Goal: Information Seeking & Learning: Learn about a topic

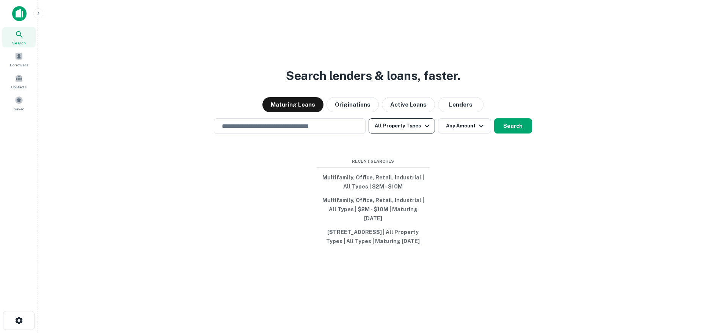
click at [416, 123] on button "All Property Types" at bounding box center [402, 125] width 66 height 15
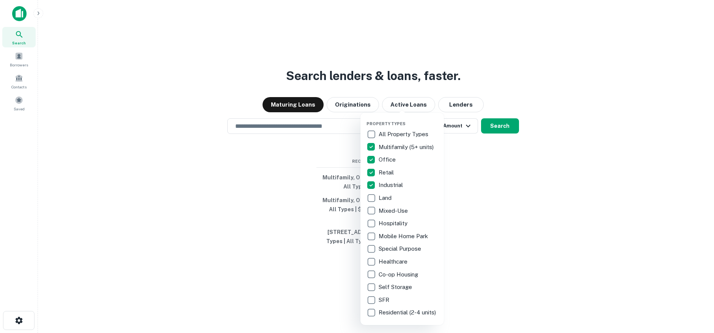
click at [500, 150] on div at bounding box center [357, 166] width 714 height 333
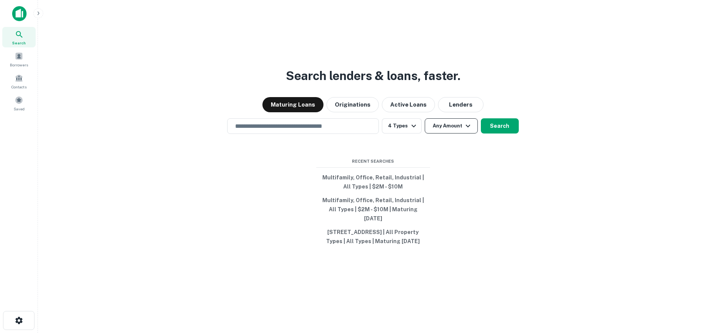
click at [460, 129] on button "Any Amount" at bounding box center [451, 125] width 53 height 15
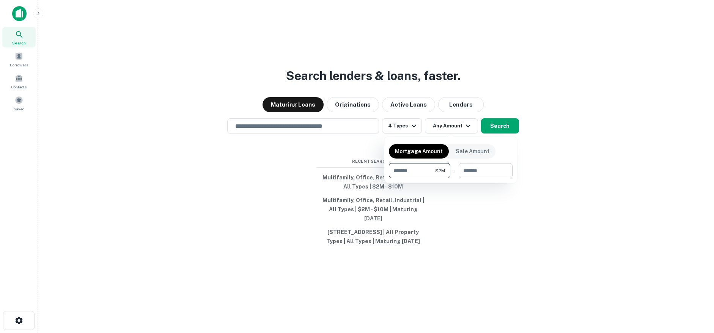
type input "*******"
click at [489, 172] on input "number" at bounding box center [483, 170] width 49 height 15
type input "********"
click at [503, 120] on div at bounding box center [357, 166] width 714 height 333
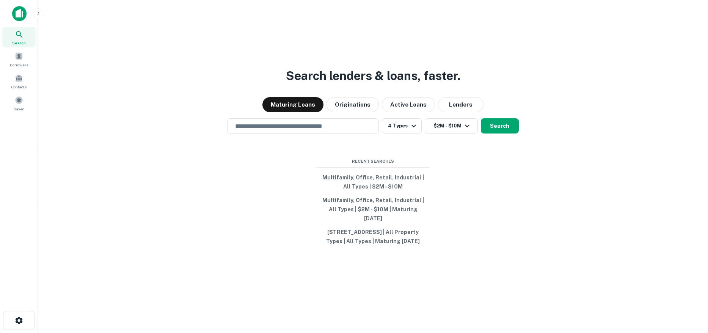
click at [506, 129] on button "Search" at bounding box center [500, 125] width 38 height 15
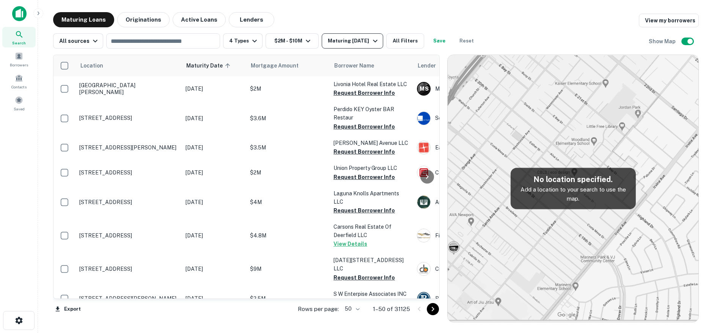
click at [354, 41] on div "Maturing [DATE]" at bounding box center [354, 40] width 52 height 9
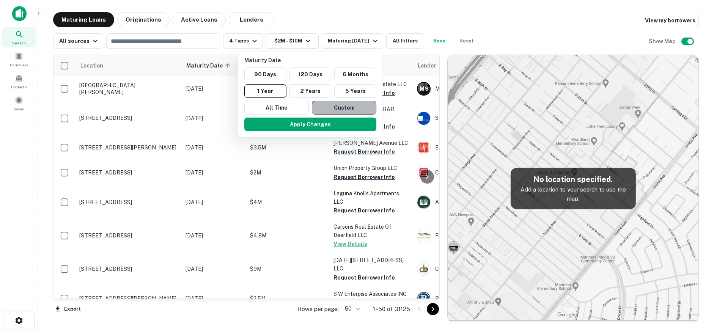
click at [350, 107] on button "Custom" at bounding box center [344, 108] width 65 height 14
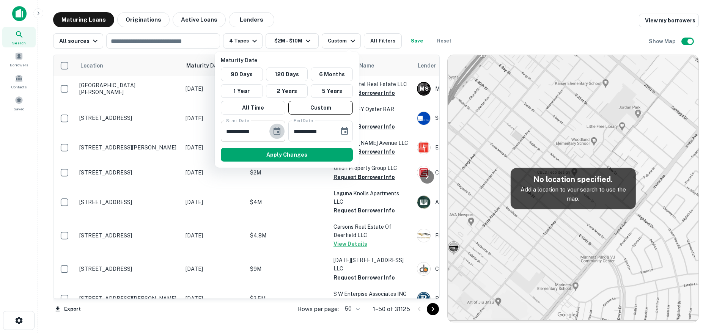
click at [280, 130] on icon "Choose date, selected date is Mar 11, 2025" at bounding box center [277, 131] width 7 height 8
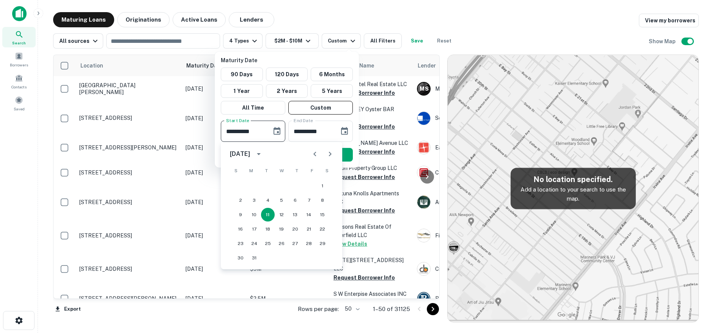
click at [327, 156] on icon "Next month" at bounding box center [330, 154] width 9 height 9
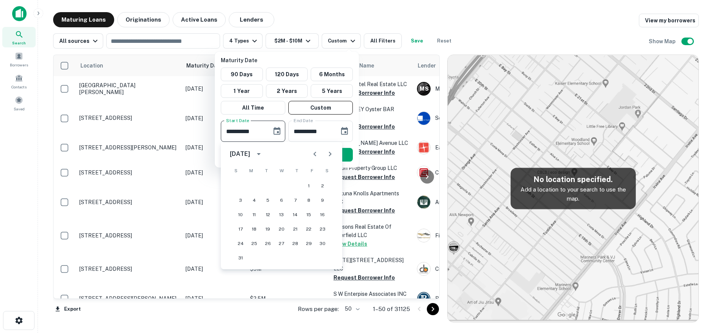
click at [327, 156] on icon "Next month" at bounding box center [330, 154] width 9 height 9
click at [321, 225] on button "27" at bounding box center [323, 229] width 14 height 14
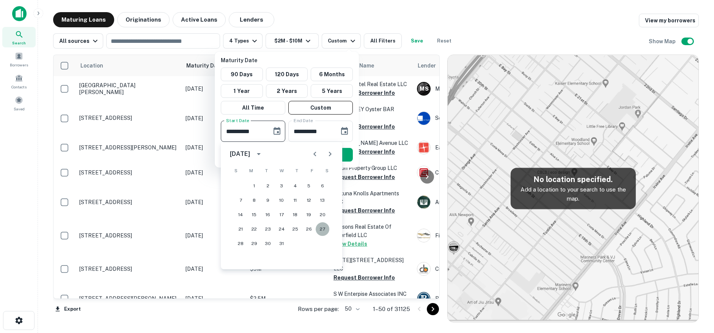
type input "**********"
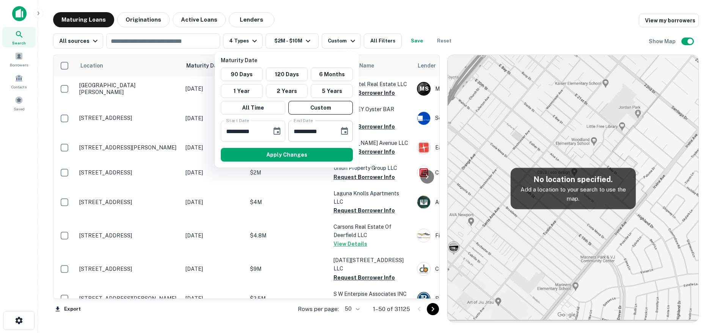
click at [342, 134] on icon "Choose date, selected date is Sep 7, 2025" at bounding box center [344, 131] width 7 height 8
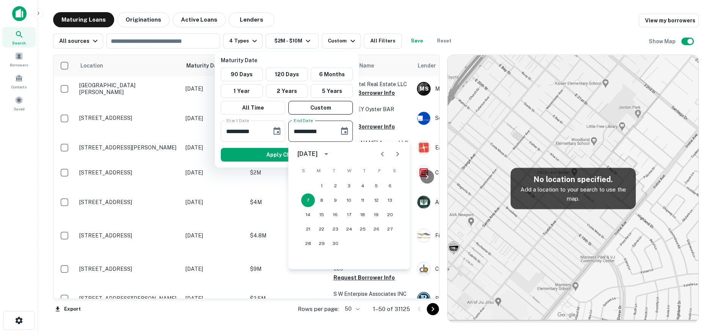
click at [398, 154] on icon "Next month" at bounding box center [398, 154] width 3 height 5
click at [367, 200] on button "8" at bounding box center [363, 201] width 14 height 14
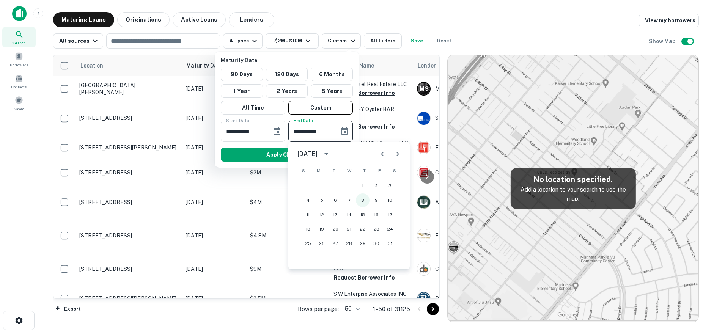
type input "**********"
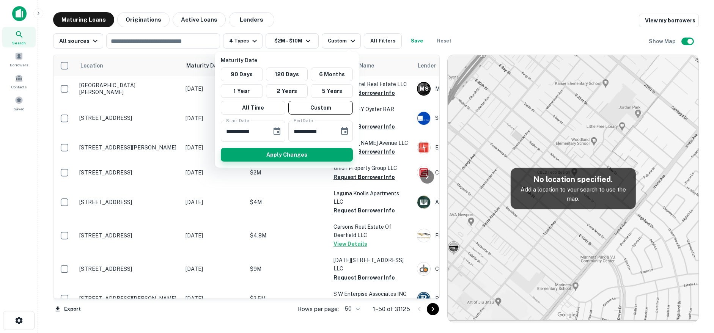
click at [315, 153] on button "Apply Changes" at bounding box center [287, 155] width 132 height 14
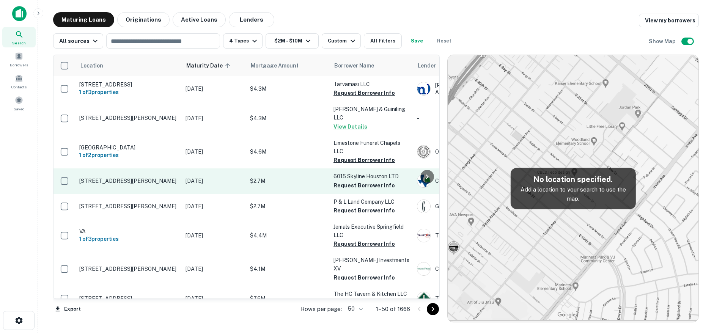
click at [165, 182] on p "[STREET_ADDRESS][PERSON_NAME]" at bounding box center [128, 181] width 99 height 7
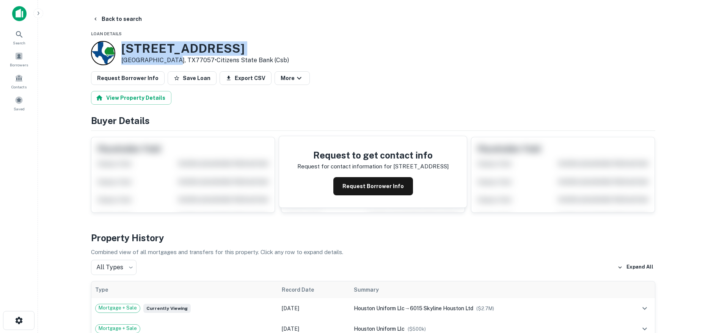
drag, startPoint x: 120, startPoint y: 50, endPoint x: 173, endPoint y: 61, distance: 53.9
click at [173, 61] on div "[STREET_ADDRESS][PERSON_NAME] • Citizens State Bank (csb)" at bounding box center [190, 53] width 198 height 24
copy div "[STREET_ADDRESS][PERSON_NAME]"
click at [110, 15] on button "Back to search" at bounding box center [117, 19] width 55 height 14
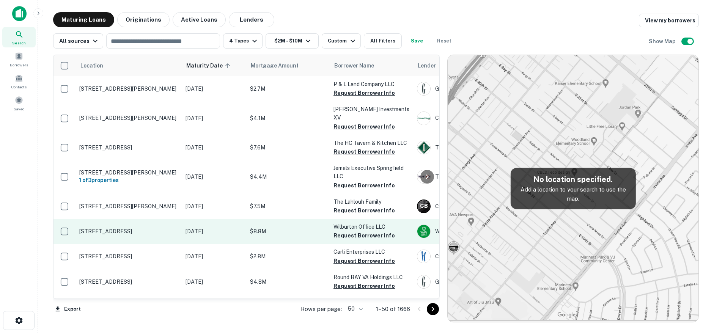
click at [158, 227] on td "[STREET_ADDRESS]" at bounding box center [129, 231] width 106 height 25
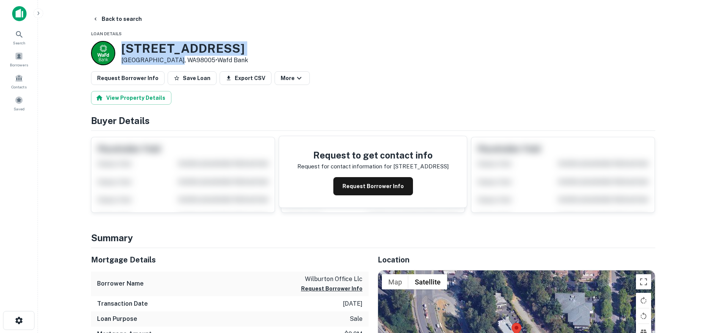
drag, startPoint x: 120, startPoint y: 47, endPoint x: 176, endPoint y: 61, distance: 57.4
click at [176, 61] on div "[STREET_ADDRESS] • Wafd Bank" at bounding box center [169, 53] width 157 height 24
drag, startPoint x: 154, startPoint y: 65, endPoint x: 132, endPoint y: 48, distance: 28.1
click at [132, 48] on h3 "[STREET_ADDRESS]" at bounding box center [184, 48] width 127 height 14
drag, startPoint x: 121, startPoint y: 47, endPoint x: 177, endPoint y: 59, distance: 57.0
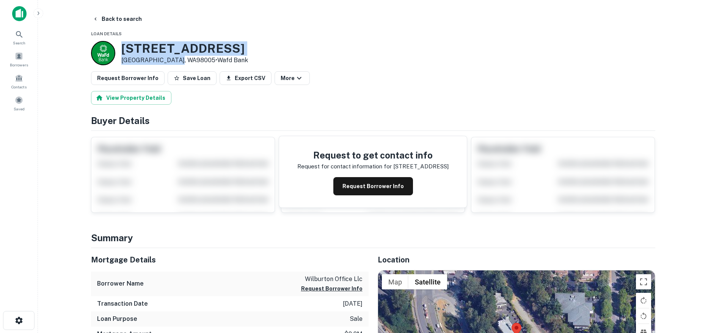
click at [177, 59] on div "[STREET_ADDRESS] • Wafd Bank" at bounding box center [184, 53] width 127 height 24
copy div "[STREET_ADDRESS]"
click at [102, 11] on main "Back to search Loan Details [STREET_ADDRESS] • Wafd Bank Request Borrower Info …" at bounding box center [373, 166] width 670 height 333
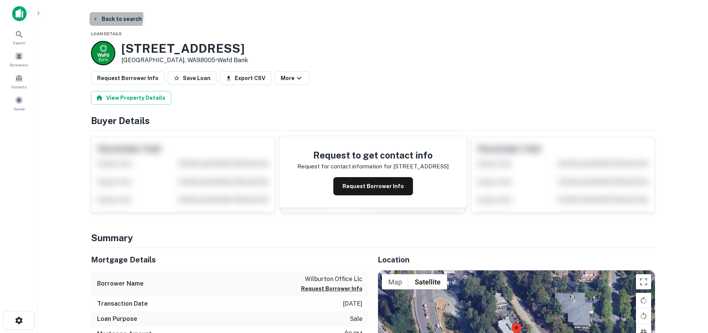
click at [104, 16] on button "Back to search" at bounding box center [117, 19] width 55 height 14
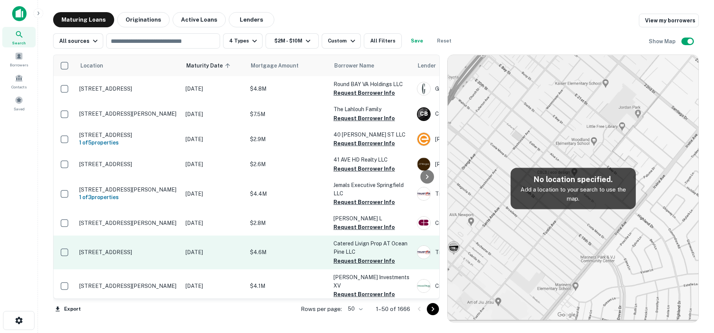
click at [189, 248] on p "[DATE]" at bounding box center [214, 252] width 57 height 8
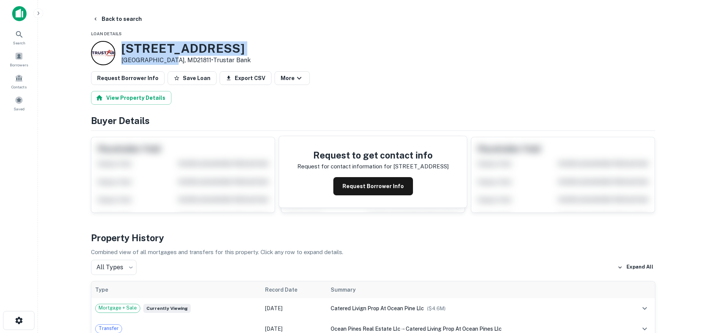
drag, startPoint x: 123, startPoint y: 50, endPoint x: 165, endPoint y: 57, distance: 43.0
click at [165, 57] on div "[STREET_ADDRESS] • Trustar Bank" at bounding box center [185, 53] width 129 height 24
drag, startPoint x: 122, startPoint y: 65, endPoint x: 122, endPoint y: 50, distance: 14.8
click at [133, 51] on h3 "[STREET_ADDRESS]" at bounding box center [185, 48] width 129 height 14
drag, startPoint x: 119, startPoint y: 47, endPoint x: 167, endPoint y: 58, distance: 49.1
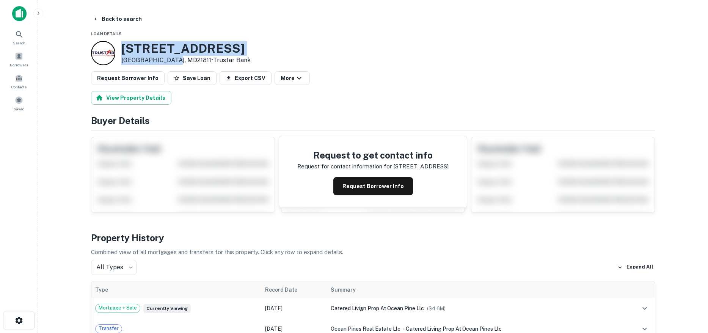
click at [167, 58] on div "[STREET_ADDRESS] • Trustar Bank" at bounding box center [171, 53] width 160 height 24
copy div "[STREET_ADDRESS]"
drag, startPoint x: 191, startPoint y: 37, endPoint x: 151, endPoint y: 41, distance: 40.4
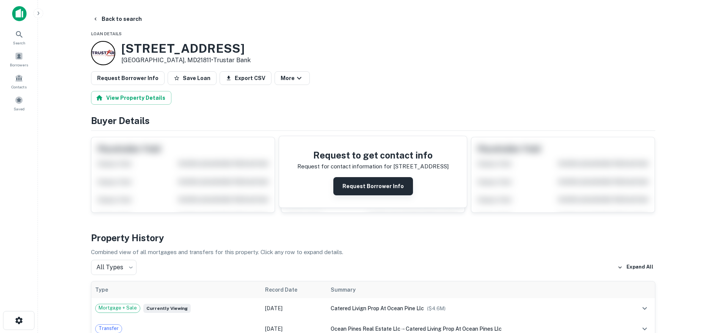
click at [358, 191] on button "Request Borrower Info" at bounding box center [374, 186] width 80 height 18
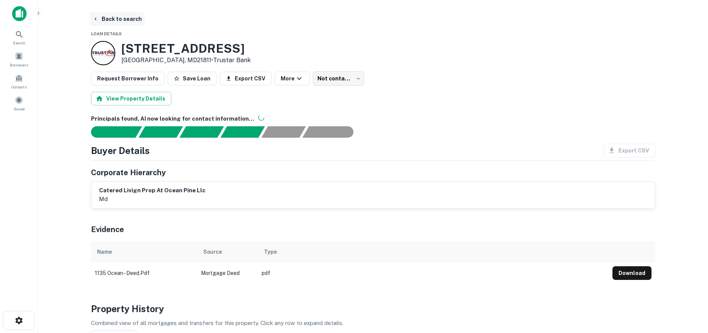
click at [108, 13] on button "Back to search" at bounding box center [117, 19] width 55 height 14
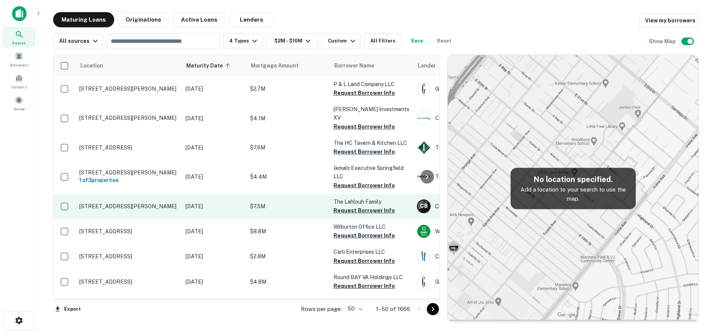
click at [156, 208] on td "[STREET_ADDRESS][PERSON_NAME]" at bounding box center [129, 206] width 106 height 25
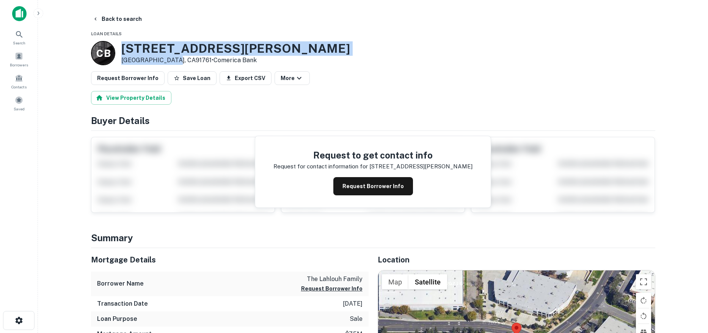
drag, startPoint x: 126, startPoint y: 46, endPoint x: 170, endPoint y: 62, distance: 46.2
click at [170, 62] on div "C B [STREET_ADDRESS][PERSON_NAME] • Comerica Bank" at bounding box center [220, 53] width 259 height 24
click at [116, 17] on button "Back to search" at bounding box center [117, 19] width 55 height 14
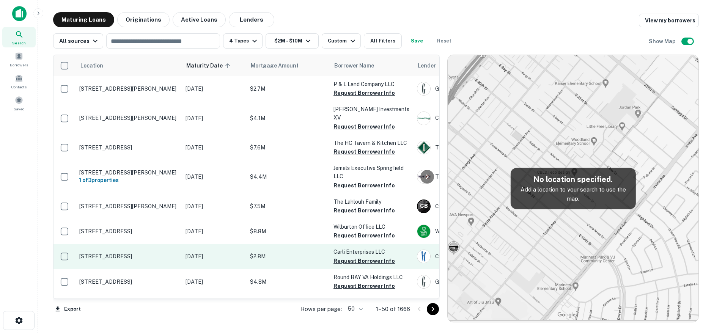
click at [168, 253] on p "[STREET_ADDRESS]" at bounding box center [128, 256] width 99 height 7
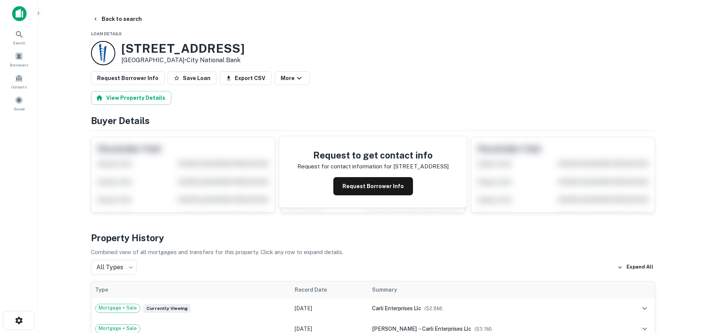
drag, startPoint x: 123, startPoint y: 47, endPoint x: 189, endPoint y: 61, distance: 68.0
click at [189, 61] on div "[STREET_ADDRESS] • City National Bank" at bounding box center [182, 53] width 123 height 24
copy div "[STREET_ADDRESS]"
click at [119, 14] on button "Back to search" at bounding box center [117, 19] width 55 height 14
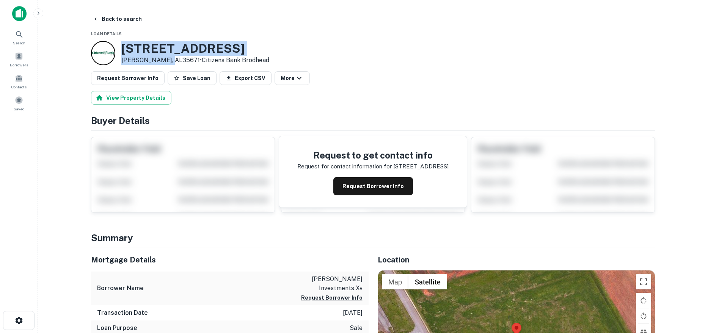
drag, startPoint x: 120, startPoint y: 47, endPoint x: 160, endPoint y: 60, distance: 41.9
click at [168, 57] on div "[STREET_ADDRESS][PERSON_NAME] • Citizens Bank Brodhead" at bounding box center [180, 53] width 178 height 24
click at [127, 20] on button "Back to search" at bounding box center [117, 19] width 55 height 14
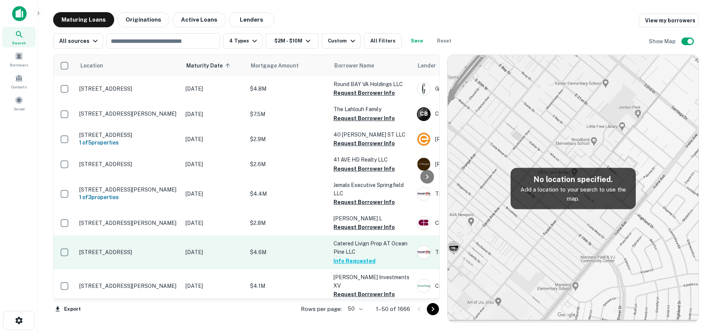
scroll to position [38, 0]
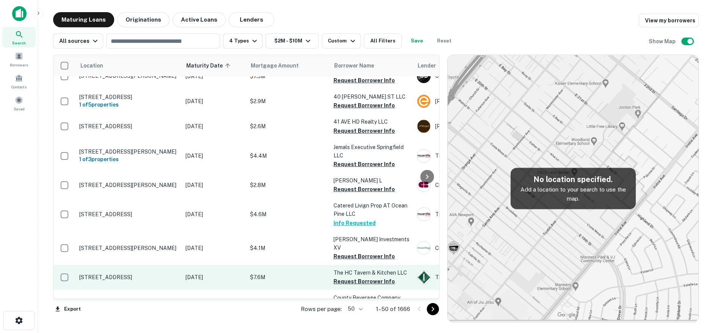
click at [170, 274] on p "[STREET_ADDRESS]" at bounding box center [128, 277] width 99 height 7
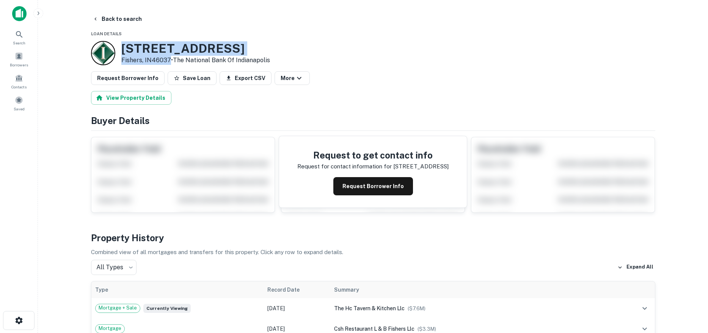
drag, startPoint x: 120, startPoint y: 46, endPoint x: 168, endPoint y: 60, distance: 50.6
click at [168, 60] on div "[STREET_ADDRESS] • The National Bank Of Indianapolis" at bounding box center [180, 53] width 179 height 24
copy div "[STREET_ADDRESS]"
click at [122, 20] on button "Back to search" at bounding box center [117, 19] width 55 height 14
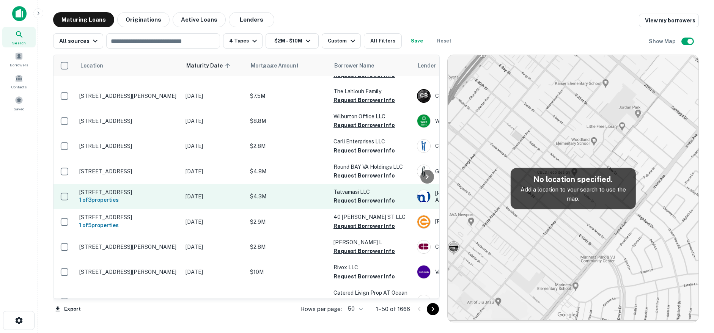
scroll to position [114, 0]
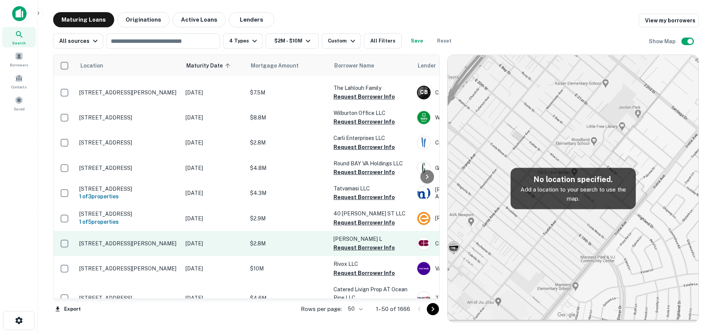
click at [167, 240] on p "[STREET_ADDRESS][PERSON_NAME]" at bounding box center [128, 243] width 99 height 7
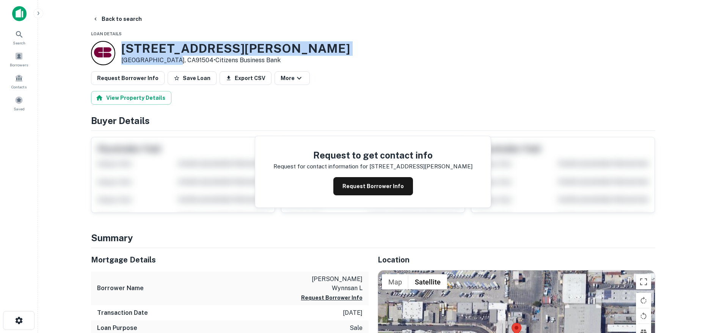
drag, startPoint x: 122, startPoint y: 46, endPoint x: 175, endPoint y: 61, distance: 55.0
click at [175, 61] on div "[STREET_ADDRESS][PERSON_NAME] • Citizens Business Bank" at bounding box center [220, 53] width 259 height 24
copy div "[STREET_ADDRESS][PERSON_NAME]"
click at [348, 189] on button "Request Borrower Info" at bounding box center [374, 186] width 80 height 18
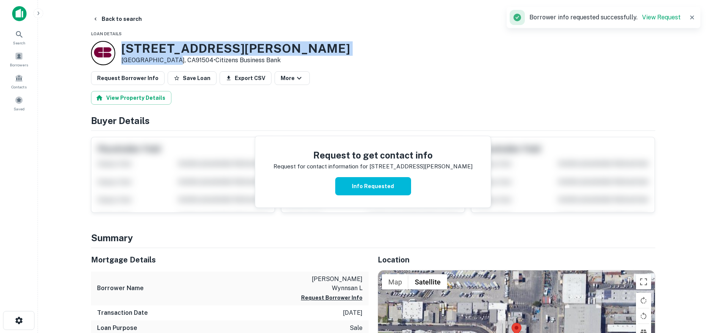
click at [191, 49] on h3 "[STREET_ADDRESS][PERSON_NAME]" at bounding box center [235, 48] width 229 height 14
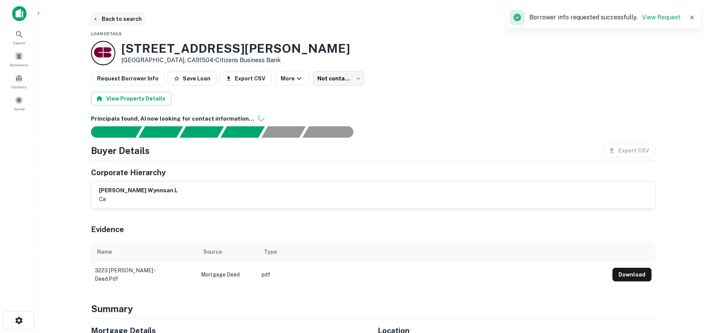
click at [124, 20] on button "Back to search" at bounding box center [117, 19] width 55 height 14
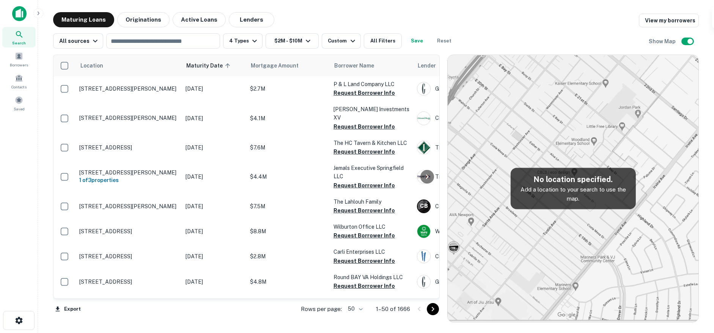
scroll to position [114, 0]
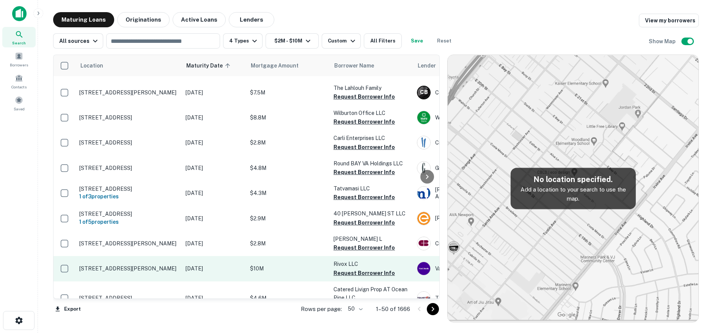
click at [185, 265] on td "[DATE]" at bounding box center [214, 268] width 65 height 25
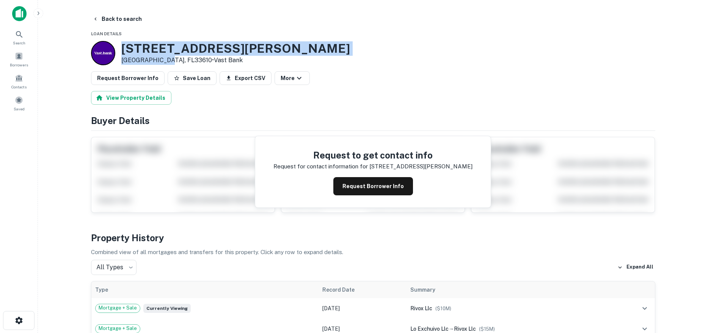
drag, startPoint x: 122, startPoint y: 47, endPoint x: 167, endPoint y: 59, distance: 46.3
click at [167, 59] on div "[STREET_ADDRESS][PERSON_NAME] • Vast Bank" at bounding box center [235, 53] width 229 height 24
copy div "[STREET_ADDRESS][PERSON_NAME]"
click at [112, 16] on button "Back to search" at bounding box center [117, 19] width 55 height 14
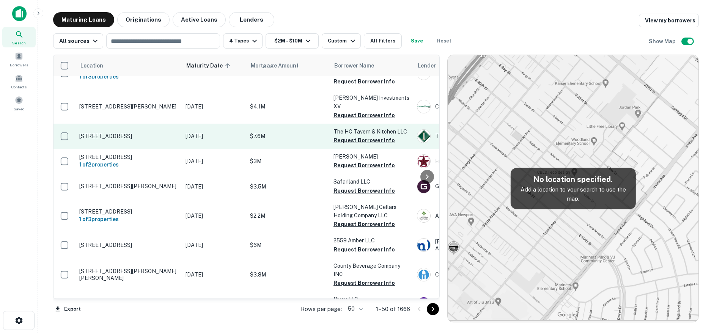
scroll to position [190, 0]
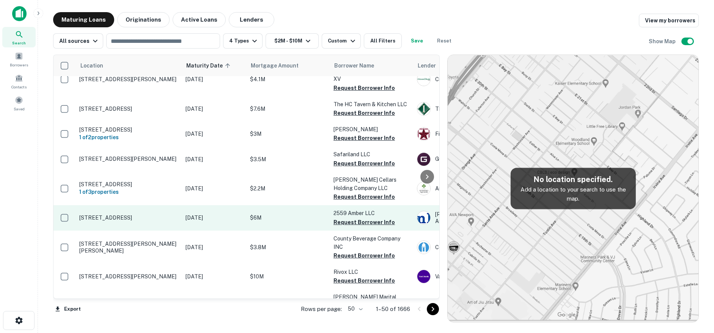
click at [158, 214] on p "[STREET_ADDRESS]" at bounding box center [128, 217] width 99 height 7
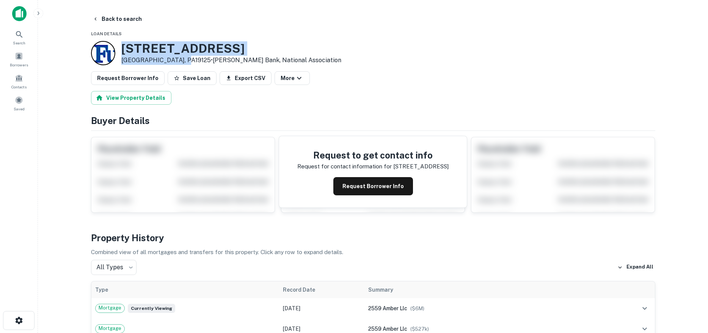
drag, startPoint x: 131, startPoint y: 49, endPoint x: 180, endPoint y: 58, distance: 50.2
click at [181, 61] on div "[STREET_ADDRESS] • [PERSON_NAME] Bank, National Association" at bounding box center [231, 53] width 220 height 24
click at [172, 55] on h3 "[STREET_ADDRESS]" at bounding box center [231, 48] width 220 height 14
drag, startPoint x: 184, startPoint y: 60, endPoint x: 118, endPoint y: 49, distance: 67.2
click at [118, 49] on div "[STREET_ADDRESS] • [PERSON_NAME] Bank, National Association" at bounding box center [216, 53] width 250 height 24
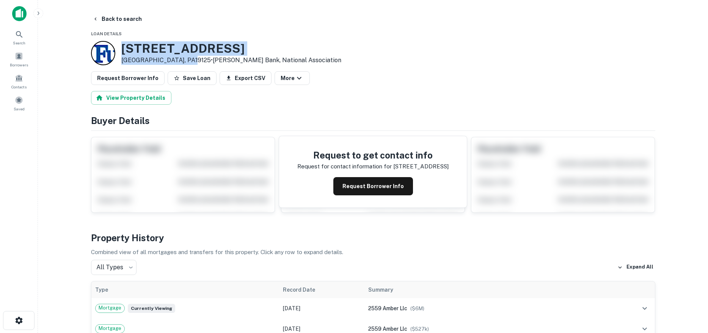
copy div "[STREET_ADDRESS]"
click at [127, 23] on button "Back to search" at bounding box center [117, 19] width 55 height 14
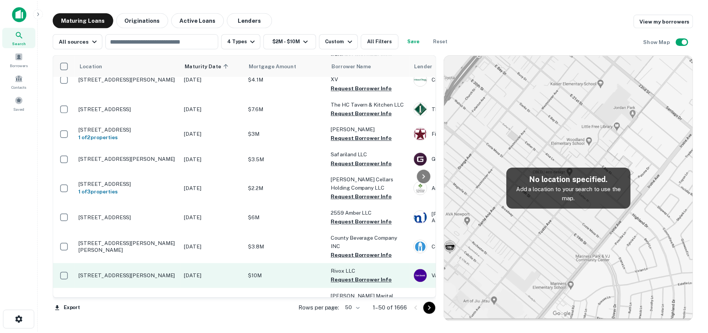
scroll to position [228, 0]
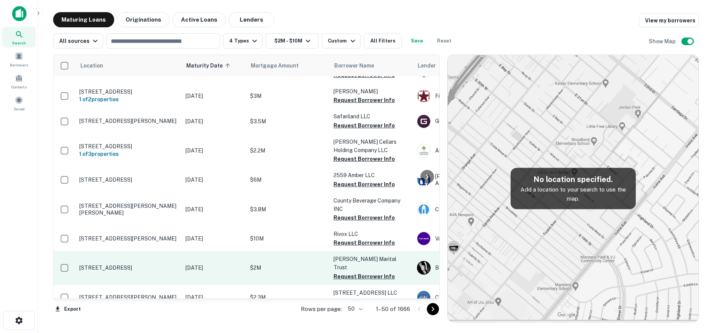
click at [181, 251] on td "[STREET_ADDRESS]" at bounding box center [129, 267] width 106 height 33
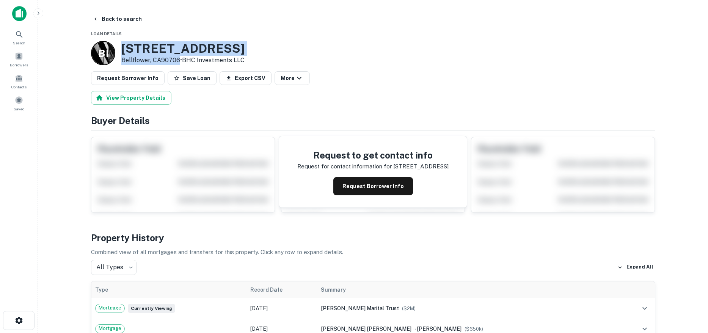
drag, startPoint x: 123, startPoint y: 47, endPoint x: 142, endPoint y: 52, distance: 19.8
click at [179, 59] on div "[STREET_ADDRESS] • BHC Investments LLC" at bounding box center [182, 53] width 123 height 24
copy div "[STREET_ADDRESS]"
click at [366, 181] on button "Request Borrower Info" at bounding box center [374, 186] width 80 height 18
click at [164, 47] on h3 "[STREET_ADDRESS]" at bounding box center [182, 48] width 123 height 14
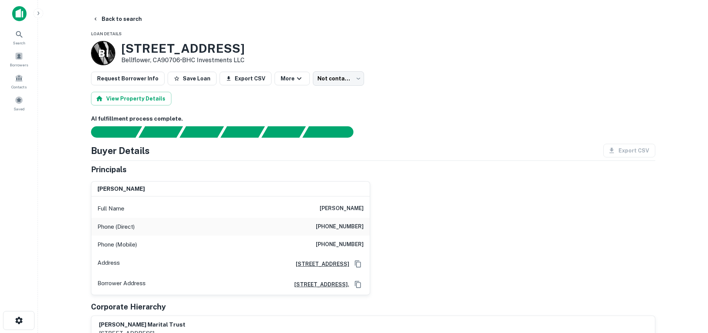
drag, startPoint x: 371, startPoint y: 214, endPoint x: 259, endPoint y: 210, distance: 112.0
click at [259, 210] on div "[PERSON_NAME] Full Name [PERSON_NAME] Phone (Direct) [PHONE_NUMBER] Phone (Mobi…" at bounding box center [370, 235] width 571 height 120
click at [305, 211] on div "Full Name [PERSON_NAME]" at bounding box center [230, 209] width 279 height 18
drag, startPoint x: 301, startPoint y: 208, endPoint x: 382, endPoint y: 229, distance: 84.1
click at [410, 213] on div "[PERSON_NAME] Full Name [PERSON_NAME] Phone (Direct) [PHONE_NUMBER] Phone (Mobi…" at bounding box center [370, 235] width 571 height 120
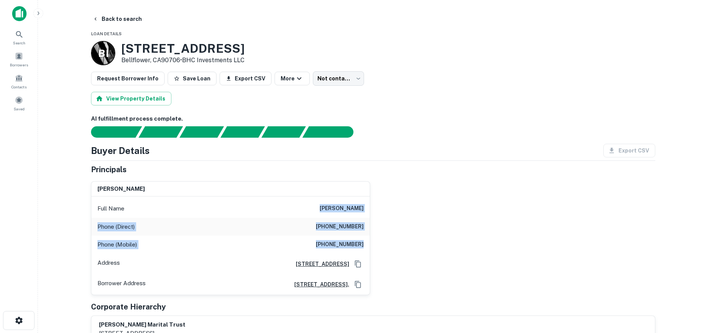
drag, startPoint x: 353, startPoint y: 237, endPoint x: 319, endPoint y: 209, distance: 44.2
click at [319, 209] on div "[PERSON_NAME] Full Name [PERSON_NAME] Phone (Direct) [PHONE_NUMBER] Phone (Mobi…" at bounding box center [370, 235] width 571 height 120
click at [319, 209] on div "Full Name [PERSON_NAME]" at bounding box center [230, 209] width 279 height 18
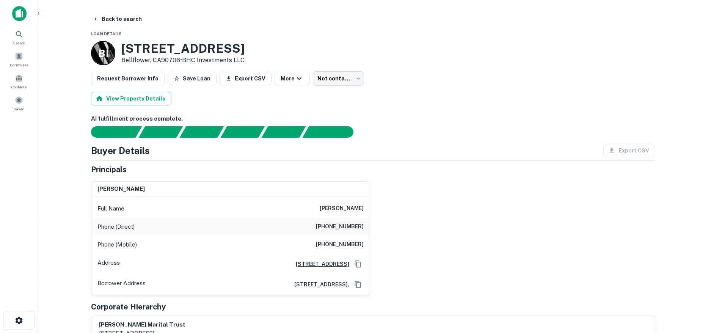
click at [343, 240] on h6 "[PHONE_NUMBER]" at bounding box center [340, 244] width 48 height 9
copy h6 "[PHONE_NUMBER]"
drag, startPoint x: 513, startPoint y: 165, endPoint x: 543, endPoint y: 158, distance: 30.1
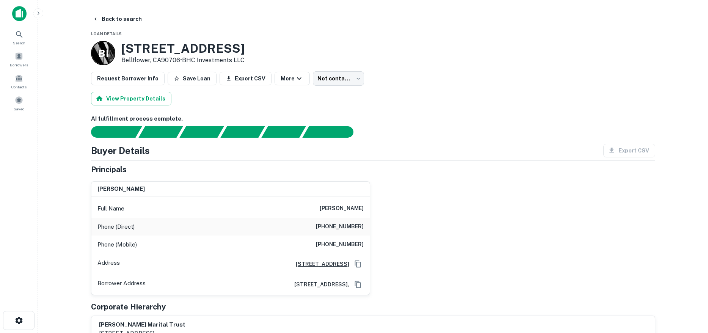
click at [526, 159] on div "Buyer Details Export CSV Principals [PERSON_NAME] Full Name [PERSON_NAME] Phone…" at bounding box center [373, 243] width 565 height 199
drag, startPoint x: 120, startPoint y: 46, endPoint x: 179, endPoint y: 62, distance: 61.2
click at [179, 62] on div "B I [STREET_ADDRESS] • BHC Investments LLC" at bounding box center [168, 53] width 154 height 24
click at [126, 17] on button "Back to search" at bounding box center [117, 19] width 55 height 14
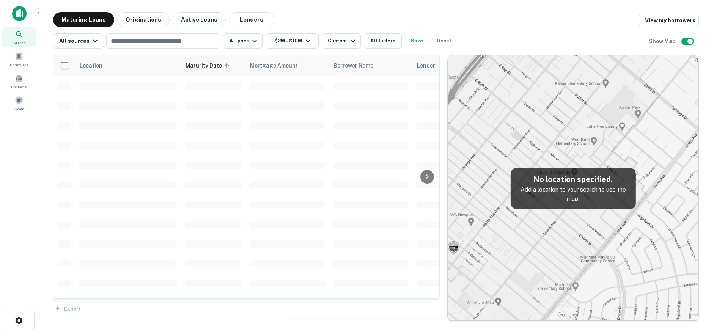
scroll to position [228, 0]
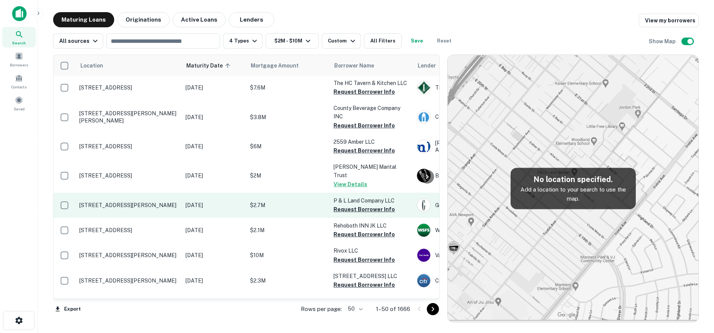
click at [184, 194] on td "[DATE]" at bounding box center [214, 205] width 65 height 25
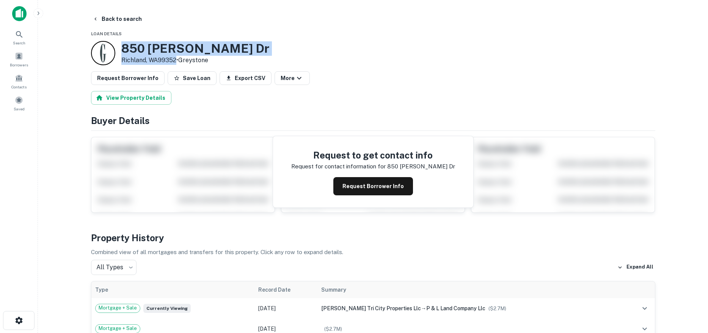
drag, startPoint x: 123, startPoint y: 47, endPoint x: 177, endPoint y: 60, distance: 55.0
click at [177, 60] on div "[STREET_ADDRESS][PERSON_NAME][PERSON_NAME] • [GEOGRAPHIC_DATA]" at bounding box center [195, 53] width 148 height 24
click at [118, 14] on button "Back to search" at bounding box center [117, 19] width 55 height 14
click at [125, 19] on button "Back to search" at bounding box center [117, 19] width 55 height 14
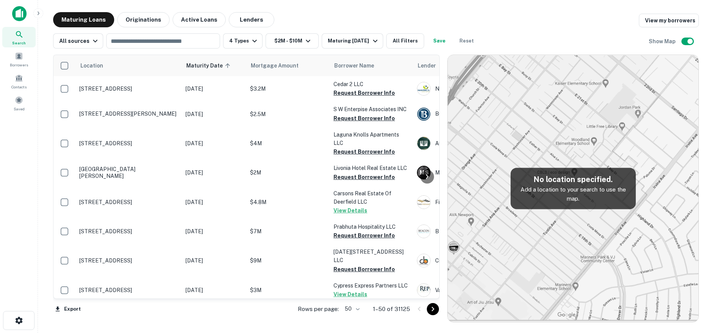
scroll to position [228, 0]
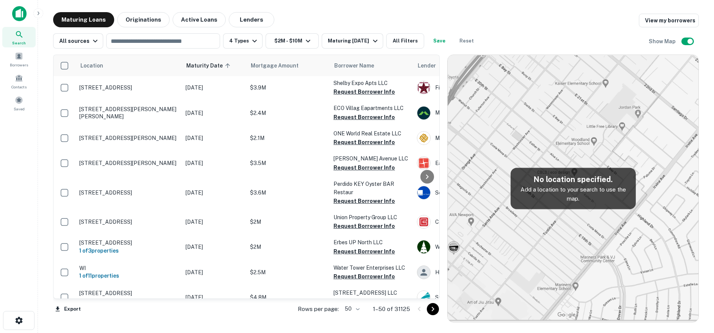
click at [364, 49] on div "Location Maturity Date sorted ascending Mortgage Amount Borrower Name Lender Pu…" at bounding box center [376, 186] width 646 height 274
click at [364, 45] on div "Maturing [DATE]" at bounding box center [354, 40] width 52 height 9
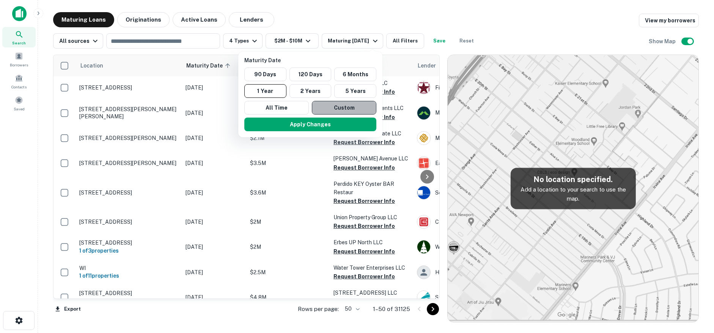
click at [328, 107] on button "Custom" at bounding box center [344, 108] width 65 height 14
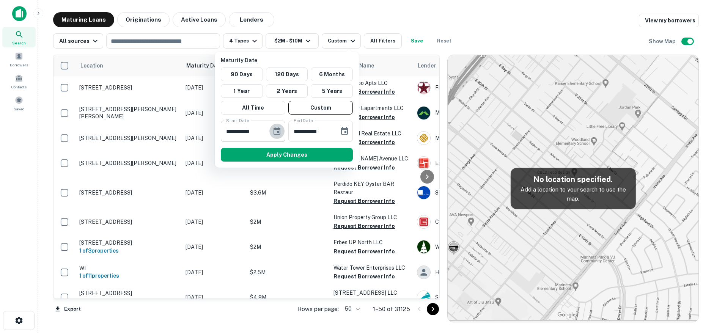
click at [284, 132] on button "Choose date, selected date is Mar 11, 2025" at bounding box center [276, 131] width 15 height 15
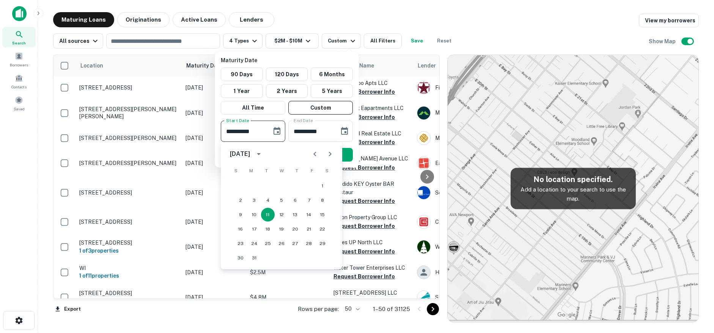
click at [331, 154] on icon "Next month" at bounding box center [330, 154] width 9 height 9
click at [328, 151] on icon "Next month" at bounding box center [330, 154] width 9 height 9
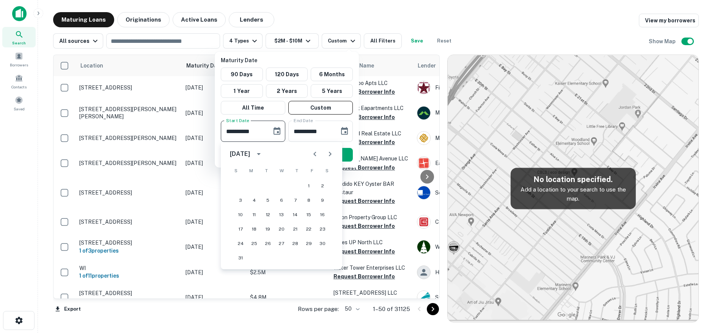
click at [328, 151] on icon "Next month" at bounding box center [330, 154] width 9 height 9
click at [320, 232] on button "25" at bounding box center [323, 229] width 14 height 14
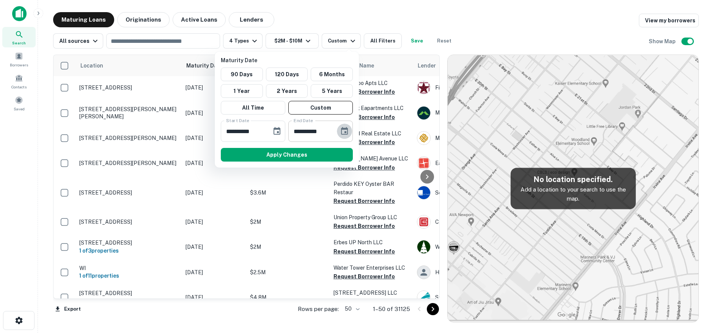
click at [346, 137] on button "Choose date, selected date is Sep 7, 2025" at bounding box center [344, 131] width 15 height 15
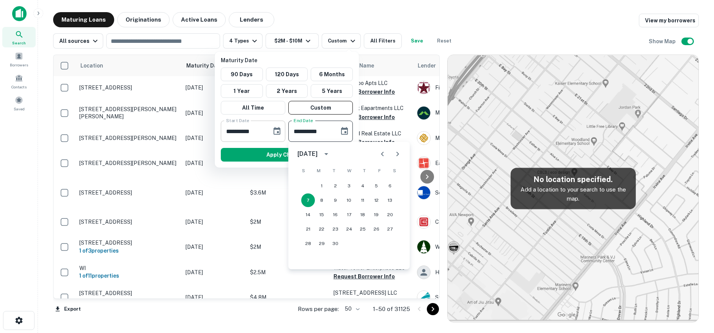
click at [283, 133] on button "Choose date, selected date is Oct 25, 2025" at bounding box center [276, 131] width 15 height 15
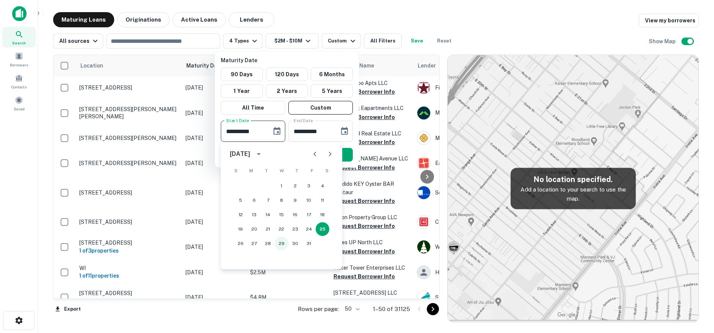
click at [284, 243] on button "29" at bounding box center [282, 244] width 14 height 14
type input "**********"
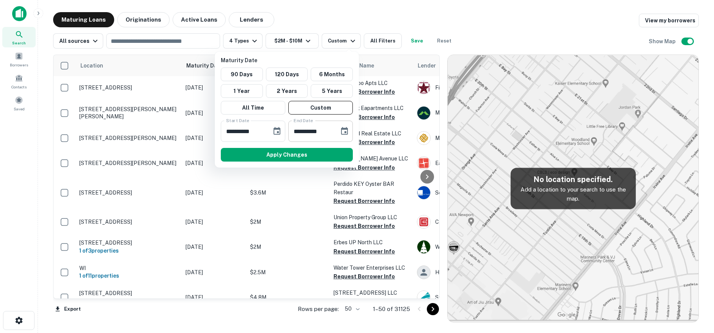
click at [347, 132] on icon "Choose date, selected date is Sep 7, 2025" at bounding box center [344, 131] width 7 height 8
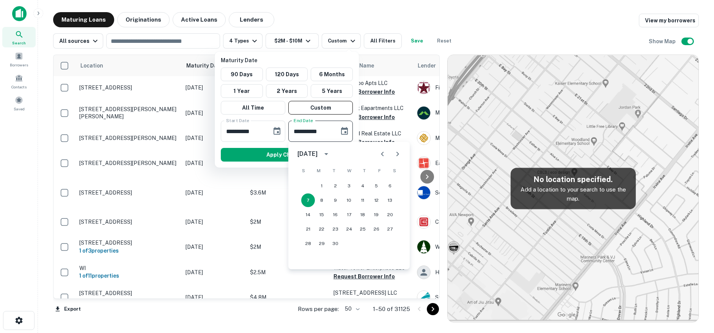
click at [388, 152] on button "Previous month" at bounding box center [382, 153] width 15 height 15
click at [393, 152] on icon "Next month" at bounding box center [397, 154] width 9 height 9
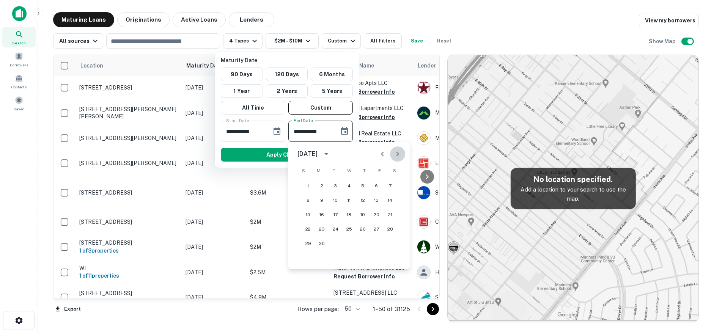
click at [393, 152] on icon "Next month" at bounding box center [397, 154] width 9 height 9
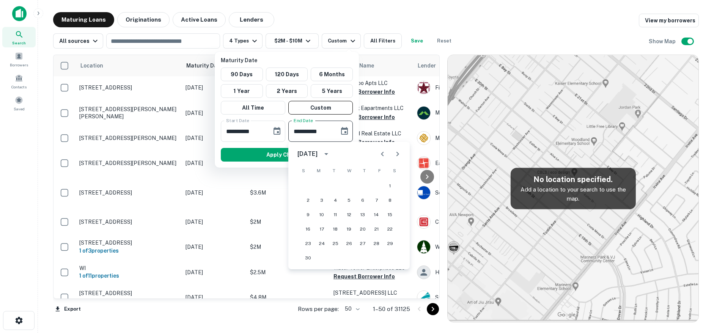
click at [393, 152] on icon "Next month" at bounding box center [397, 154] width 9 height 9
click at [359, 179] on button "1" at bounding box center [363, 186] width 14 height 14
type input "**********"
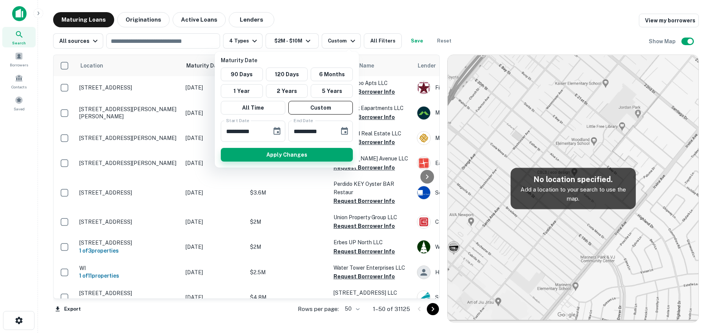
click at [320, 151] on button "Apply Changes" at bounding box center [287, 155] width 132 height 14
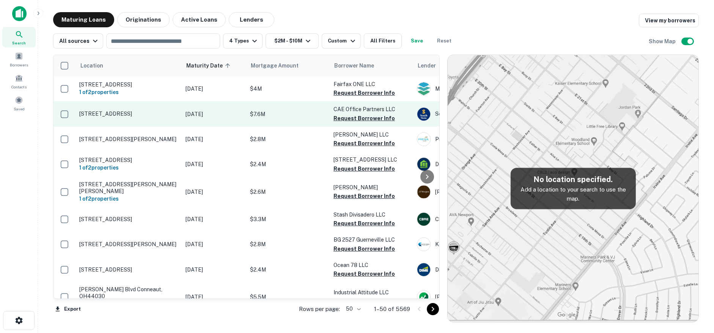
click at [188, 120] on td "[DATE]" at bounding box center [214, 113] width 65 height 25
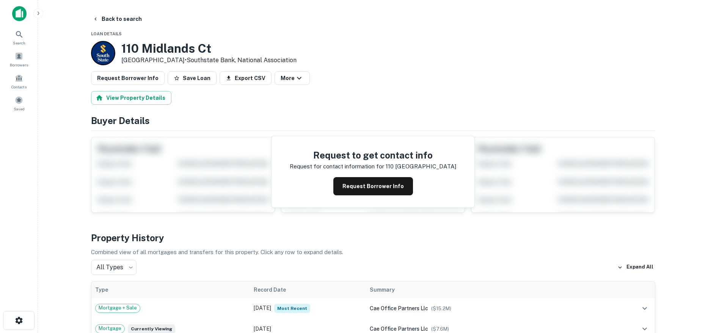
drag, startPoint x: 122, startPoint y: 44, endPoint x: 192, endPoint y: 59, distance: 72.2
click at [192, 59] on div "[STREET_ADDRESS] • Southstate Bank, National Association" at bounding box center [208, 53] width 175 height 24
drag, startPoint x: 369, startPoint y: 186, endPoint x: 174, endPoint y: 64, distance: 229.9
click at [369, 186] on button "Request Borrower Info" at bounding box center [374, 186] width 80 height 18
click at [160, 50] on h3 "110 Midlands Ct" at bounding box center [208, 48] width 175 height 14
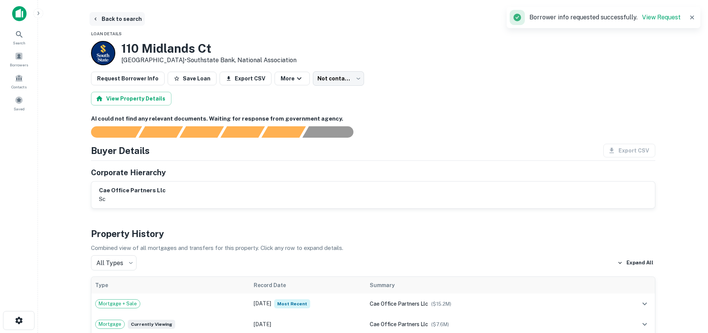
click at [130, 20] on button "Back to search" at bounding box center [117, 19] width 55 height 14
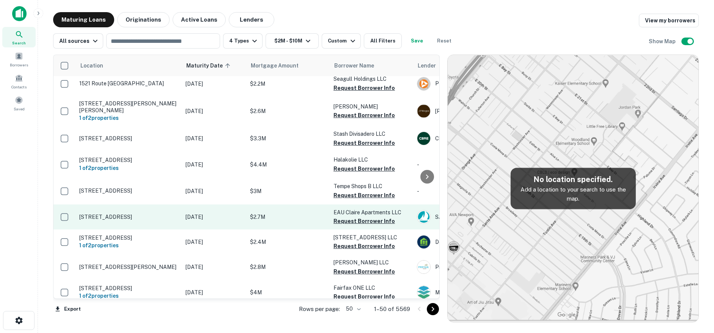
scroll to position [38, 0]
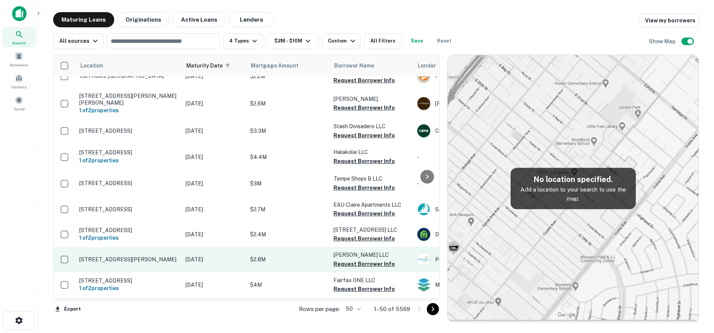
click at [188, 263] on p "[DATE]" at bounding box center [214, 259] width 57 height 8
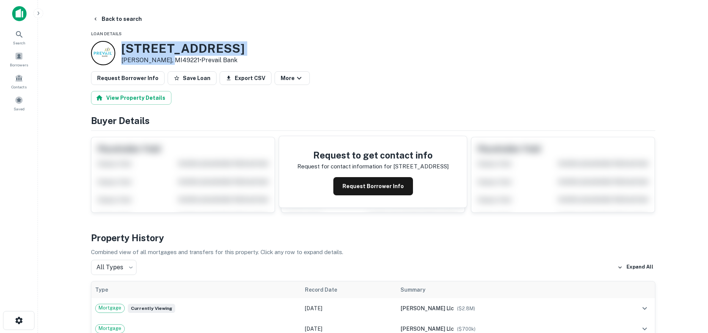
drag, startPoint x: 121, startPoint y: 46, endPoint x: 167, endPoint y: 63, distance: 50.0
click at [167, 63] on div "[STREET_ADDRESS][PERSON_NAME] • Prevail Bank" at bounding box center [168, 53] width 154 height 24
click at [366, 193] on button "Request Borrower Info" at bounding box center [374, 186] width 80 height 18
click at [179, 48] on h3 "[STREET_ADDRESS]" at bounding box center [182, 48] width 123 height 14
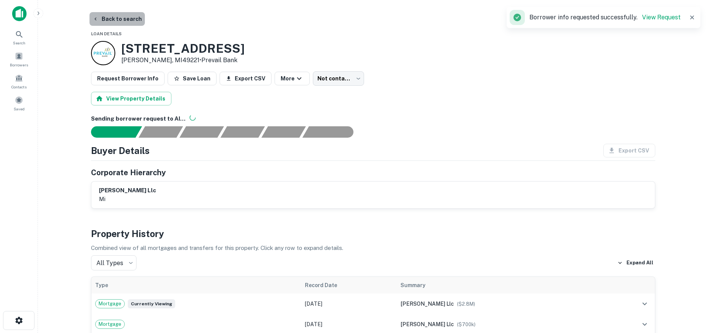
click at [132, 24] on button "Back to search" at bounding box center [117, 19] width 55 height 14
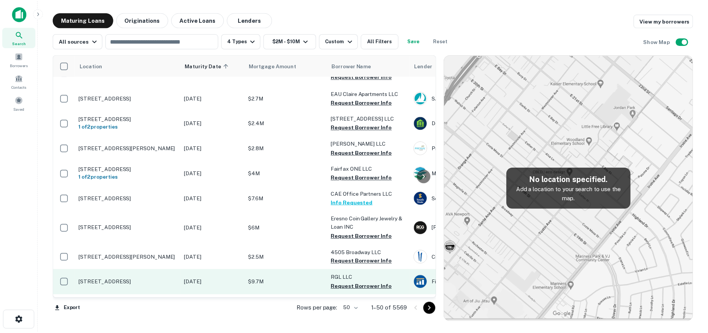
scroll to position [152, 0]
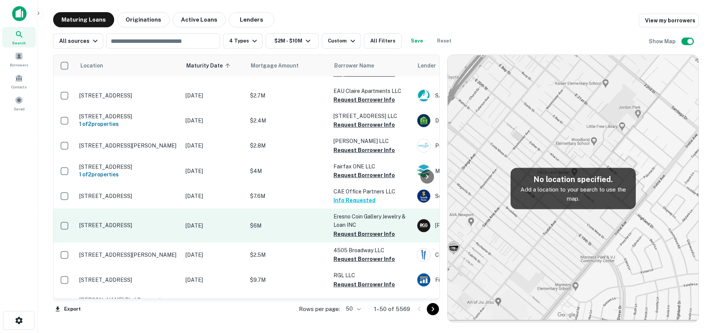
click at [179, 235] on td "[STREET_ADDRESS]" at bounding box center [129, 225] width 106 height 33
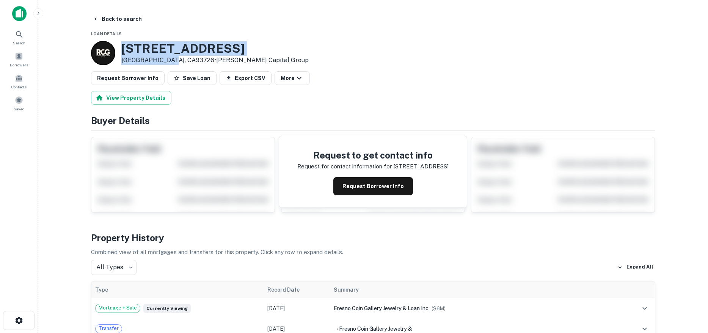
drag, startPoint x: 120, startPoint y: 48, endPoint x: 170, endPoint y: 62, distance: 51.7
click at [170, 62] on div "[STREET_ADDRESS] • [PERSON_NAME] Capital Group" at bounding box center [200, 53] width 218 height 24
click at [359, 187] on button "Request Borrower Info" at bounding box center [374, 186] width 80 height 18
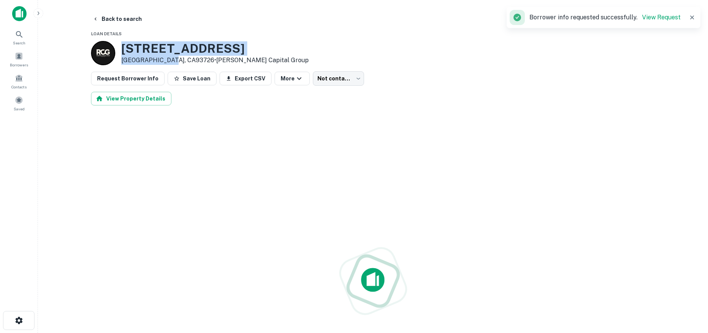
click at [216, 49] on h3 "[STREET_ADDRESS]" at bounding box center [214, 48] width 187 height 14
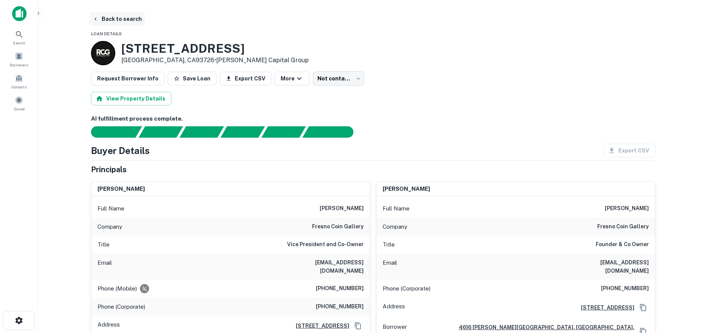
click at [123, 22] on button "Back to search" at bounding box center [117, 19] width 55 height 14
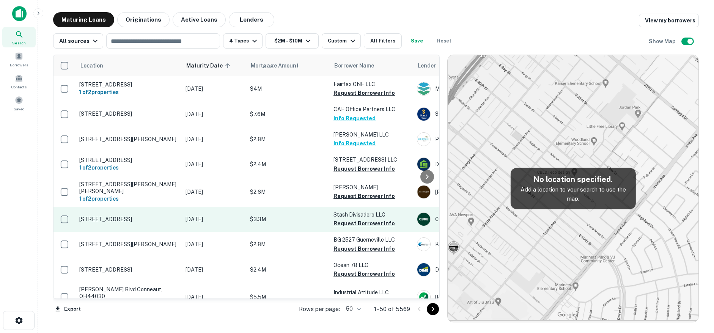
click at [164, 218] on p "[STREET_ADDRESS]" at bounding box center [128, 219] width 99 height 7
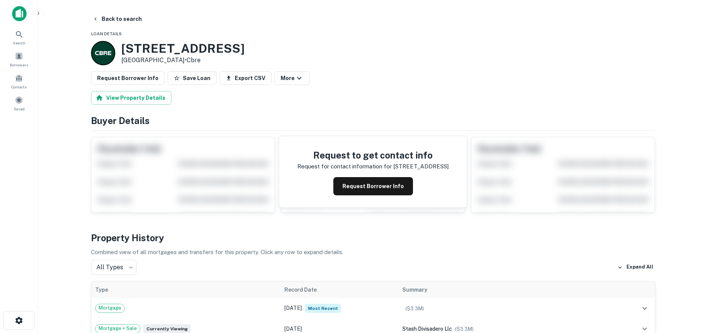
drag, startPoint x: 121, startPoint y: 47, endPoint x: 191, endPoint y: 61, distance: 72.0
click at [191, 61] on div "[STREET_ADDRESS] • Cbre" at bounding box center [168, 53] width 154 height 24
click at [132, 13] on button "Back to search" at bounding box center [117, 19] width 55 height 14
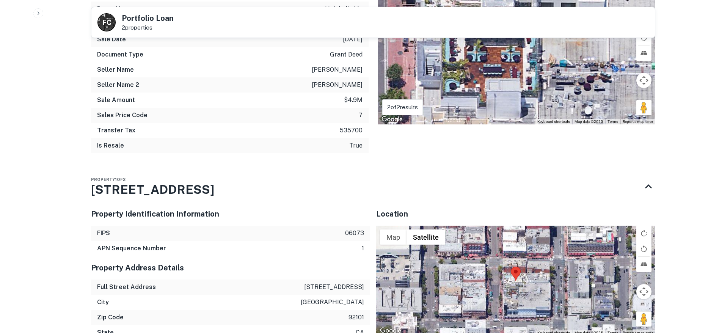
scroll to position [797, 0]
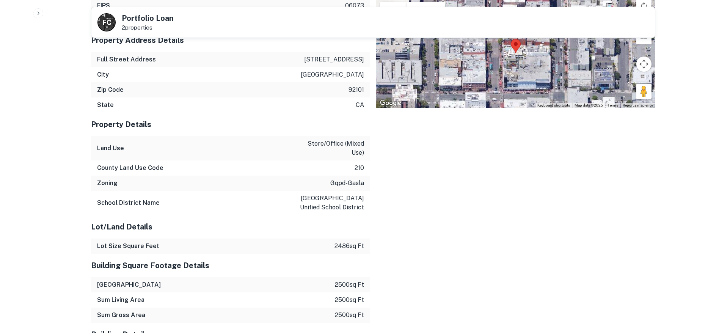
click at [335, 58] on p "[STREET_ADDRESS]" at bounding box center [334, 59] width 60 height 9
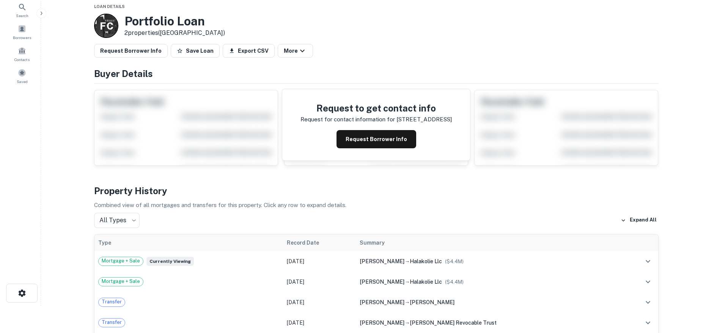
scroll to position [0, 0]
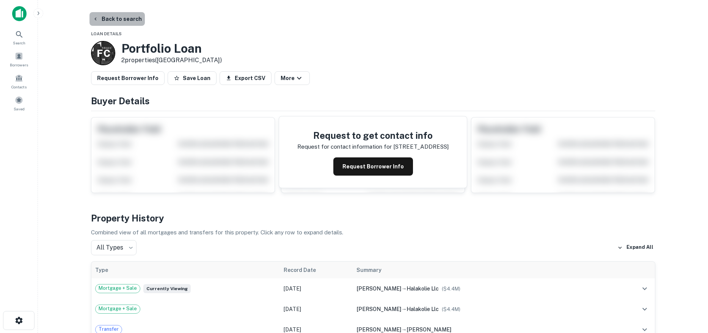
click at [129, 25] on button "Back to search" at bounding box center [117, 19] width 55 height 14
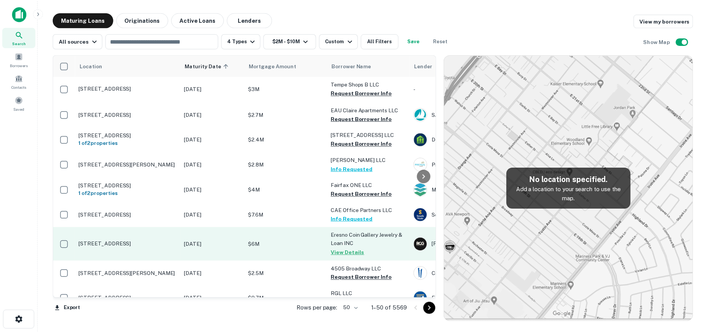
scroll to position [152, 0]
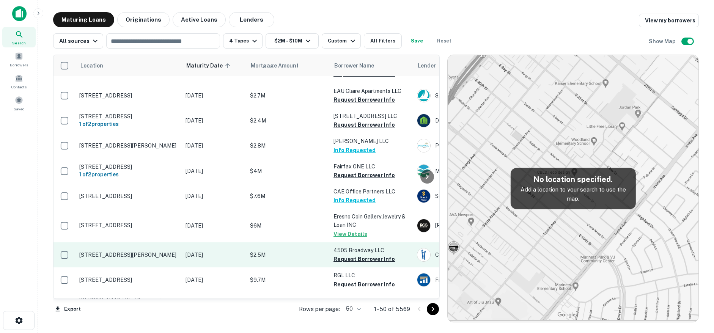
click at [173, 255] on p "[STREET_ADDRESS][PERSON_NAME]" at bounding box center [128, 255] width 99 height 7
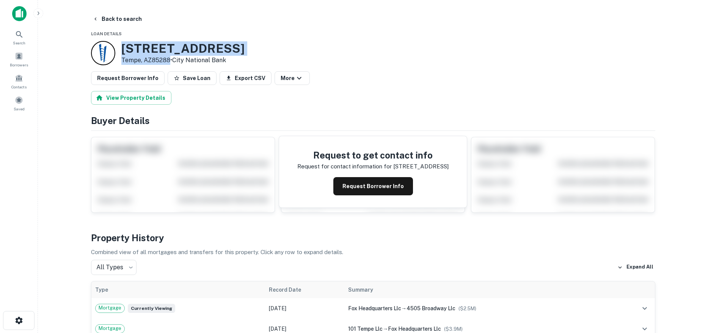
drag, startPoint x: 125, startPoint y: 49, endPoint x: 170, endPoint y: 59, distance: 46.8
click at [170, 59] on div "[STREET_ADDRESS][PERSON_NAME] • City National Bank" at bounding box center [182, 53] width 123 height 24
click at [364, 185] on button "Request Borrower Info" at bounding box center [374, 186] width 80 height 18
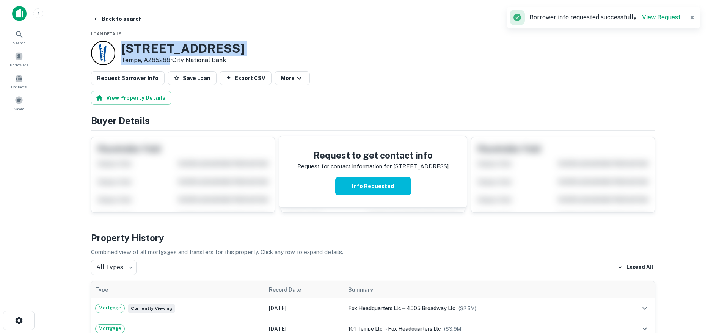
click at [205, 51] on h3 "[STREET_ADDRESS]" at bounding box center [182, 48] width 123 height 14
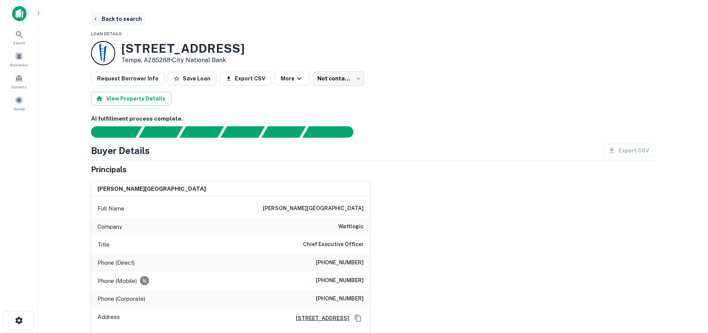
click at [112, 17] on button "Back to search" at bounding box center [117, 19] width 55 height 14
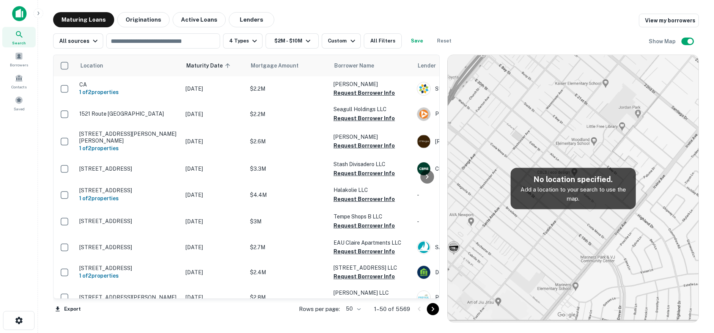
scroll to position [152, 0]
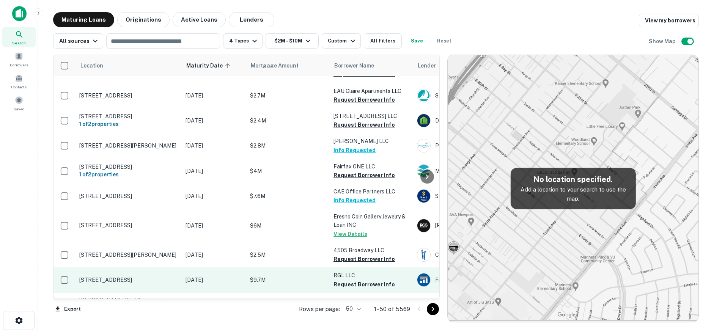
click at [238, 284] on p "[DATE]" at bounding box center [214, 280] width 57 height 8
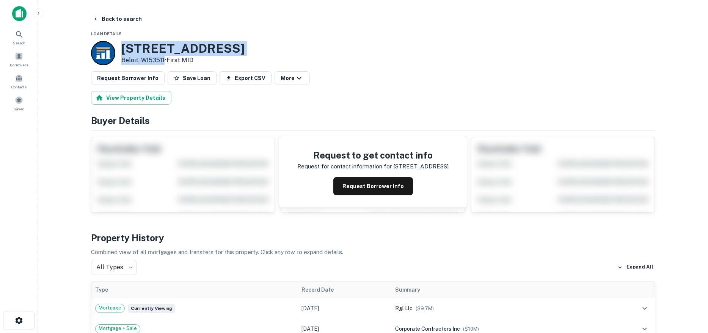
drag, startPoint x: 119, startPoint y: 47, endPoint x: 165, endPoint y: 63, distance: 48.7
click at [165, 63] on div "[STREET_ADDRESS] • First MID" at bounding box center [168, 53] width 154 height 24
click at [119, 18] on button "Back to search" at bounding box center [117, 19] width 55 height 14
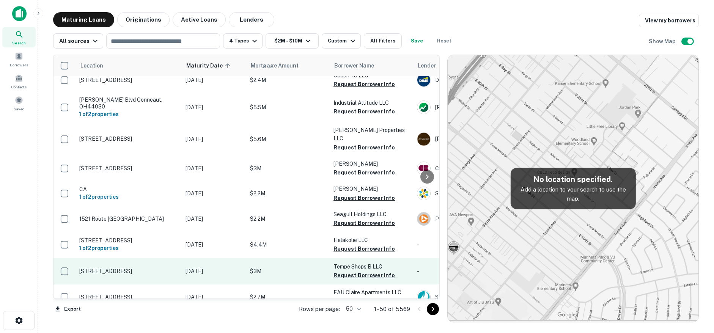
scroll to position [228, 0]
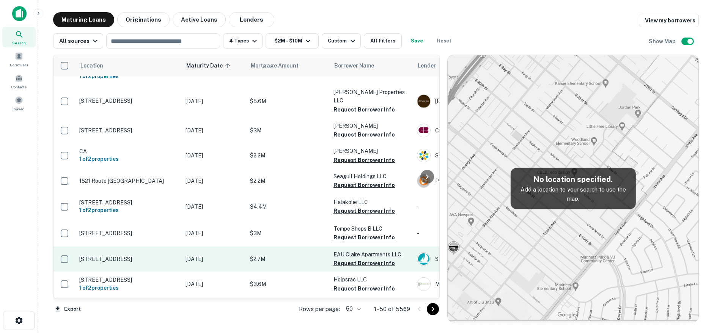
click at [195, 255] on p "[DATE]" at bounding box center [214, 259] width 57 height 8
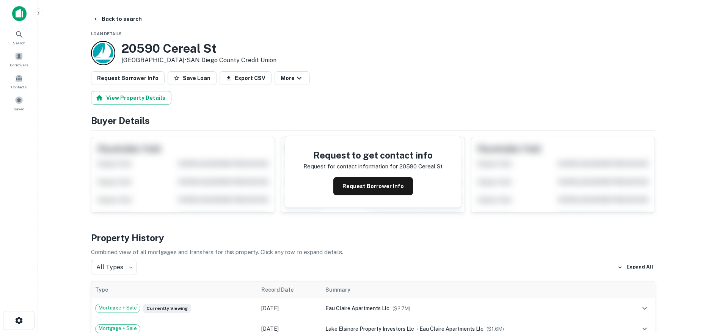
drag, startPoint x: 117, startPoint y: 48, endPoint x: 189, endPoint y: 60, distance: 72.7
click at [189, 60] on div "[STREET_ADDRESS] • SAN Diego County Credit Union" at bounding box center [184, 53] width 186 height 24
click at [359, 191] on button "Request Borrower Info" at bounding box center [374, 186] width 80 height 18
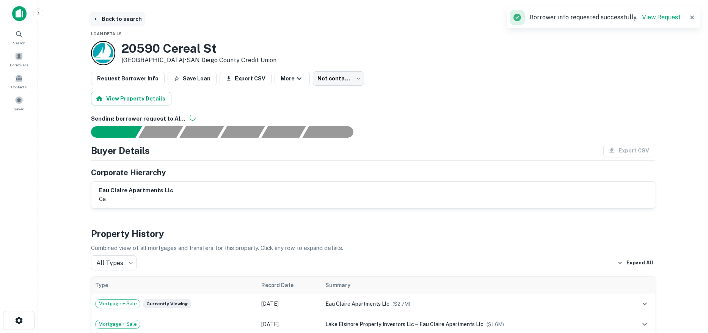
click at [111, 20] on button "Back to search" at bounding box center [117, 19] width 55 height 14
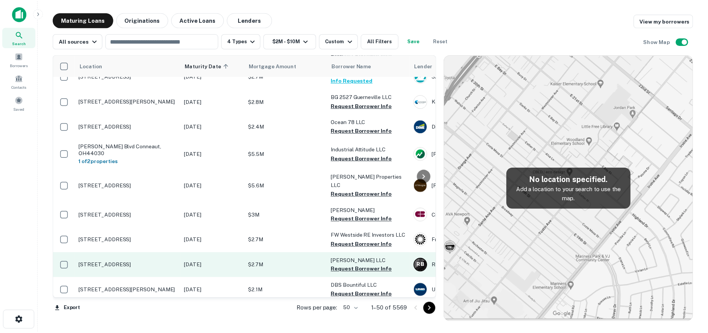
scroll to position [304, 0]
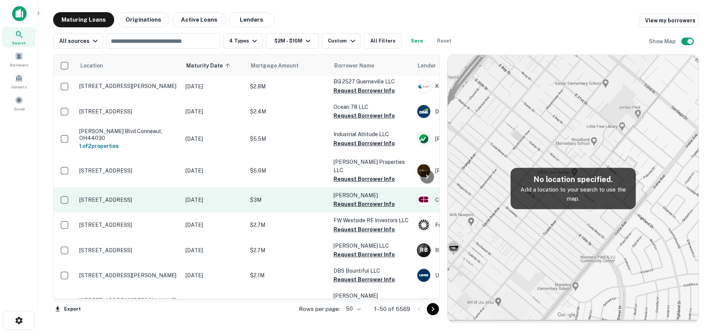
click at [179, 187] on td "[STREET_ADDRESS]" at bounding box center [129, 199] width 106 height 25
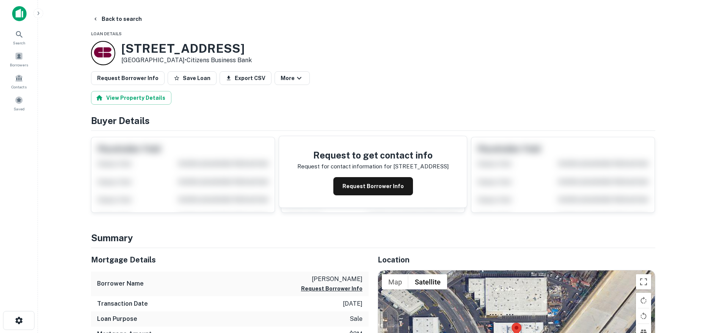
drag, startPoint x: 130, startPoint y: 49, endPoint x: 193, endPoint y: 60, distance: 64.3
click at [193, 60] on div "[STREET_ADDRESS] • Citizens Business Bank" at bounding box center [186, 53] width 131 height 24
click at [193, 47] on h3 "[STREET_ADDRESS]" at bounding box center [186, 48] width 131 height 14
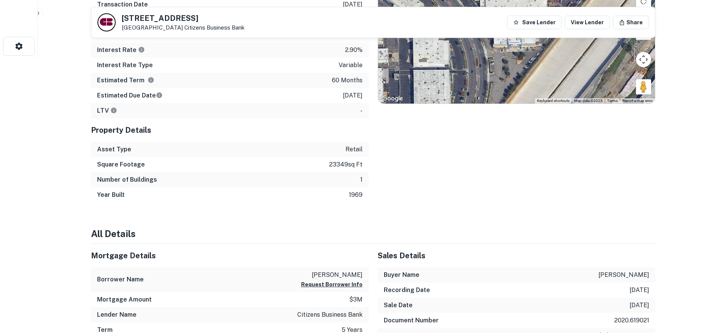
scroll to position [266, 0]
